Goal: Transaction & Acquisition: Book appointment/travel/reservation

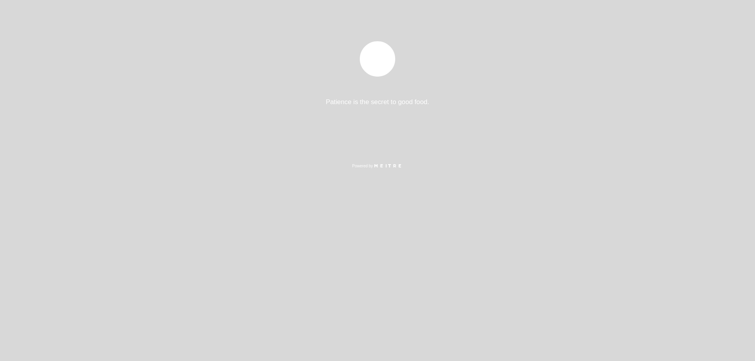
select select "pt"
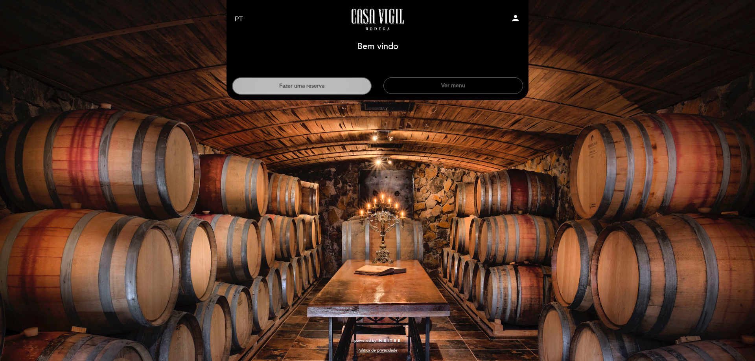
click at [304, 85] on button "Fazer uma reserva" at bounding box center [302, 85] width 140 height 17
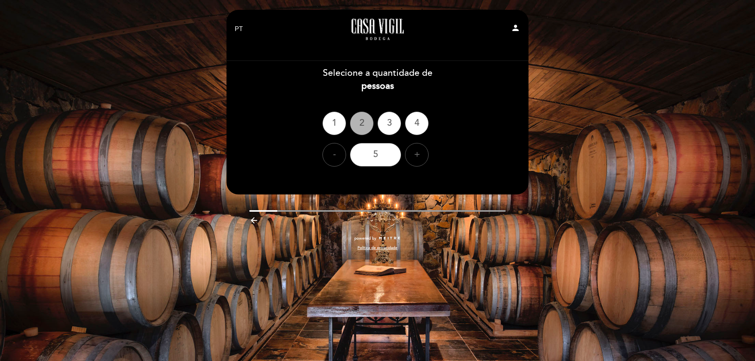
click at [357, 119] on div "2" at bounding box center [362, 124] width 24 height 24
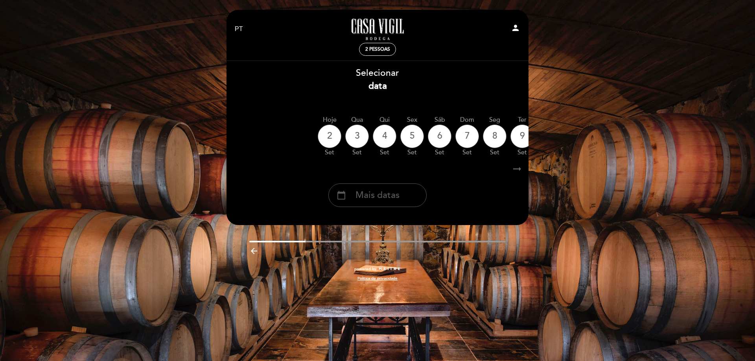
click at [396, 195] on span "Mais datas" at bounding box center [377, 195] width 44 height 13
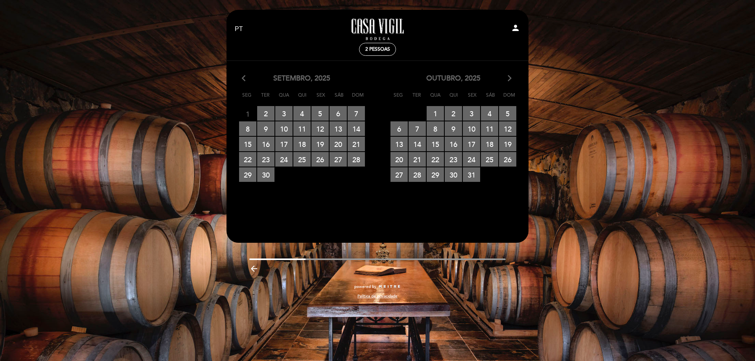
click at [510, 80] on icon "arrow_forward_ios" at bounding box center [509, 79] width 7 height 10
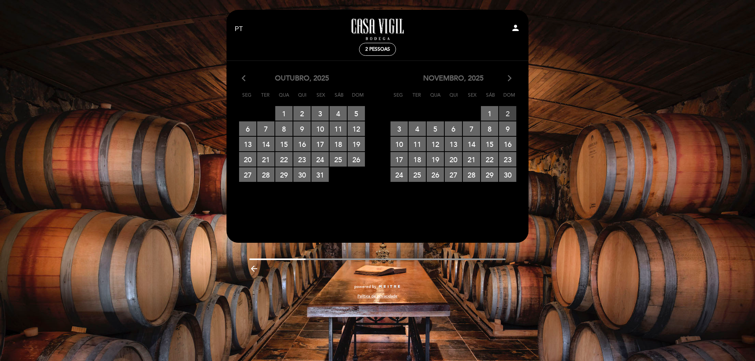
click at [507, 115] on span "2 RESERVAS DISPONÍVEIS" at bounding box center [507, 113] width 17 height 15
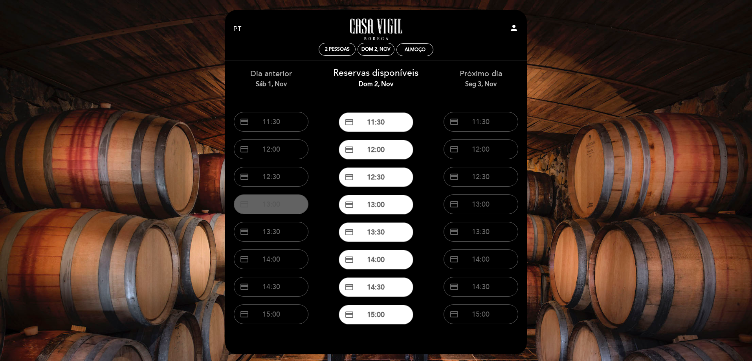
click at [248, 205] on span "credit_card" at bounding box center [244, 204] width 9 height 9
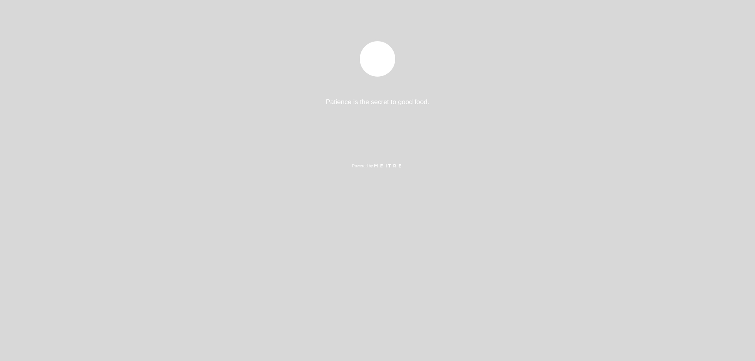
select select "pt"
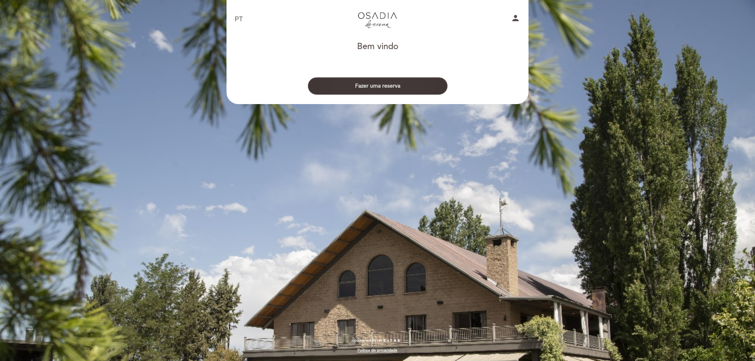
click at [377, 86] on button "Fazer uma reserva" at bounding box center [378, 85] width 140 height 17
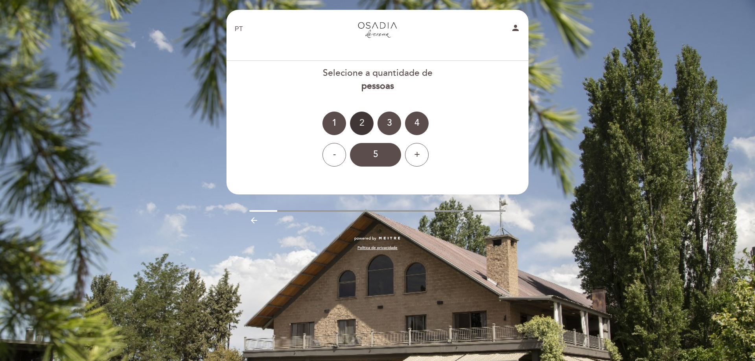
click at [357, 123] on div "2" at bounding box center [362, 124] width 24 height 24
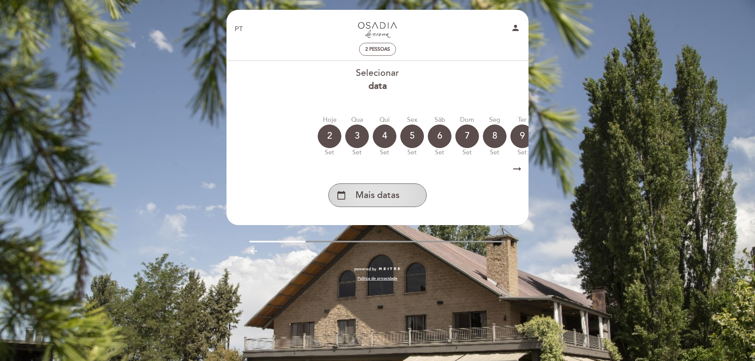
click at [380, 197] on span "Mais datas" at bounding box center [377, 195] width 44 height 13
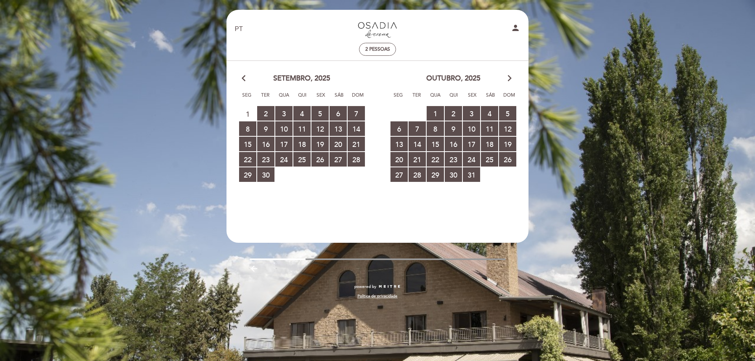
click at [508, 78] on icon "arrow_forward_ios" at bounding box center [509, 79] width 7 height 10
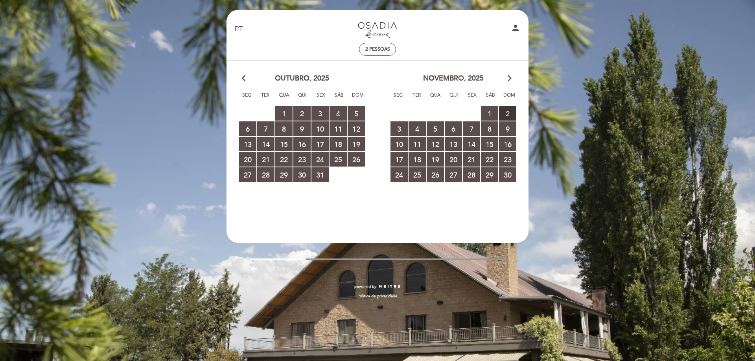
click at [507, 113] on span "2 RESERVAS DISPONÍVEIS" at bounding box center [507, 113] width 17 height 15
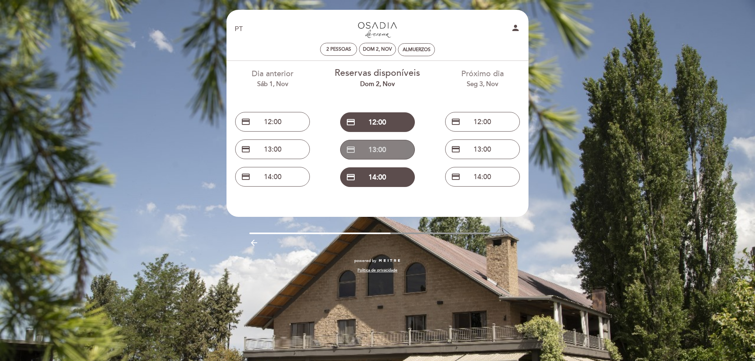
click at [373, 147] on button "credit_card 13:00" at bounding box center [377, 150] width 75 height 20
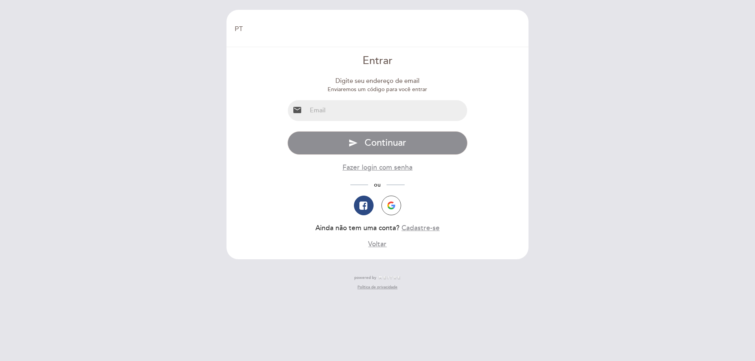
select select "pt"
click at [347, 109] on input "email" at bounding box center [387, 110] width 161 height 21
type input "[EMAIL_ADDRESS][DOMAIN_NAME]"
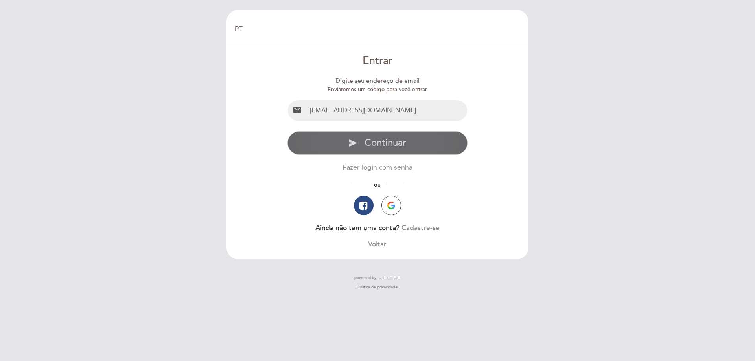
click at [378, 145] on span "Continuar" at bounding box center [385, 142] width 42 height 11
